Goal: Check status: Check status

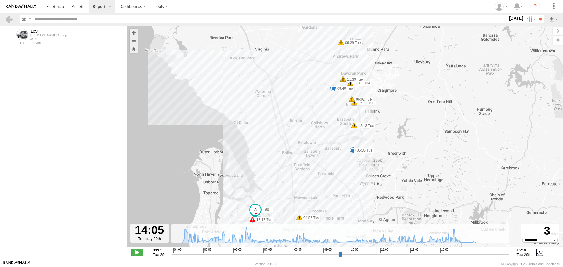
select select "**********"
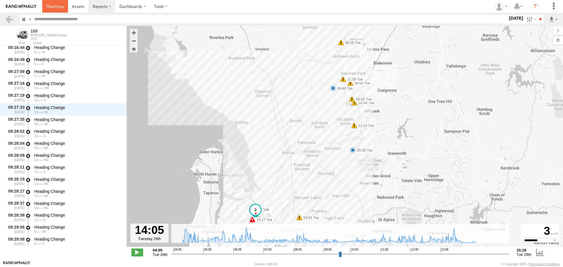
click at [52, 8] on span at bounding box center [55, 7] width 18 height 6
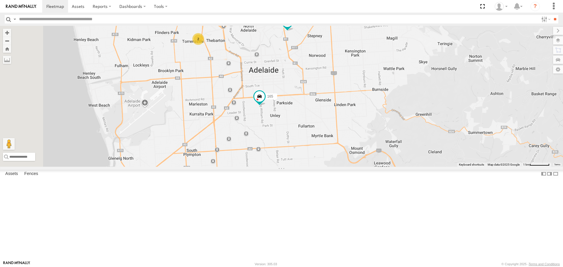
drag, startPoint x: 322, startPoint y: 208, endPoint x: 338, endPoint y: 106, distance: 103.1
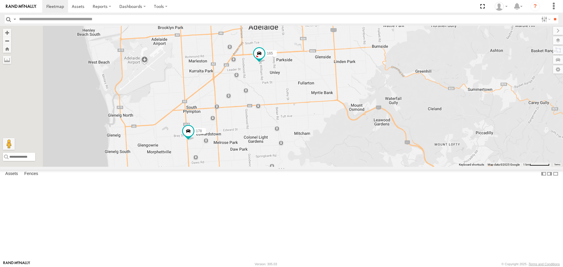
drag, startPoint x: 290, startPoint y: 143, endPoint x: 299, endPoint y: 254, distance: 111.6
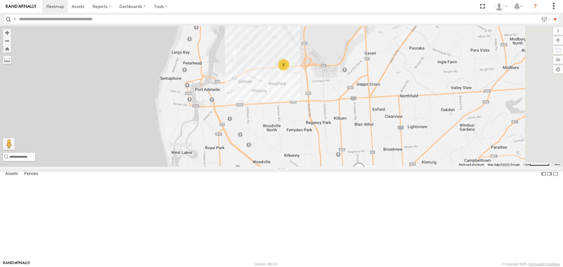
drag, startPoint x: 363, startPoint y: 178, endPoint x: 362, endPoint y: 82, distance: 96.0
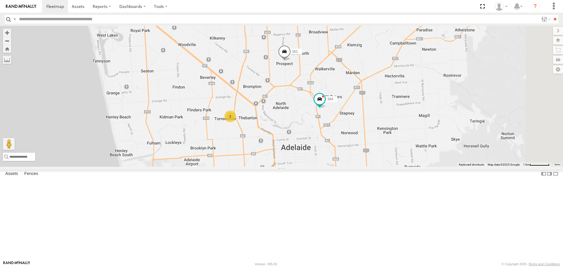
drag, startPoint x: 407, startPoint y: 117, endPoint x: 328, endPoint y: 99, distance: 80.9
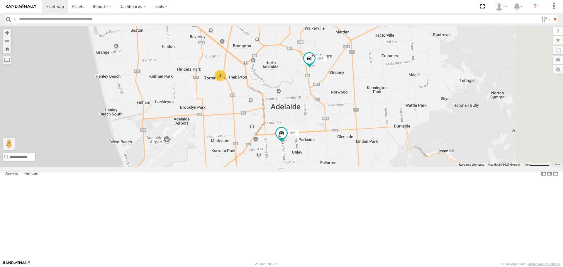
drag, startPoint x: 341, startPoint y: 140, endPoint x: 343, endPoint y: 137, distance: 3.9
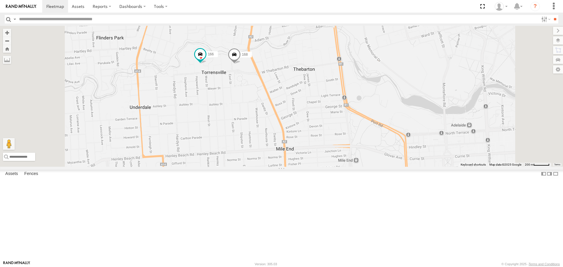
click at [241, 64] on span at bounding box center [234, 56] width 13 height 16
